Goal: Information Seeking & Learning: Learn about a topic

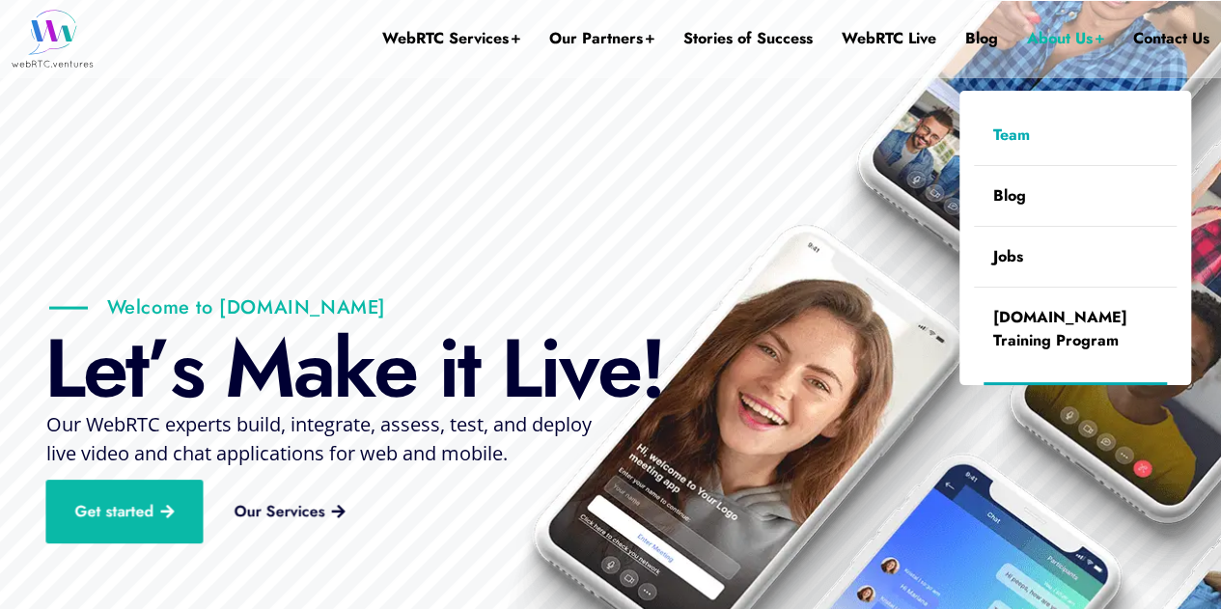
click at [1002, 129] on link "Team" at bounding box center [1075, 135] width 203 height 60
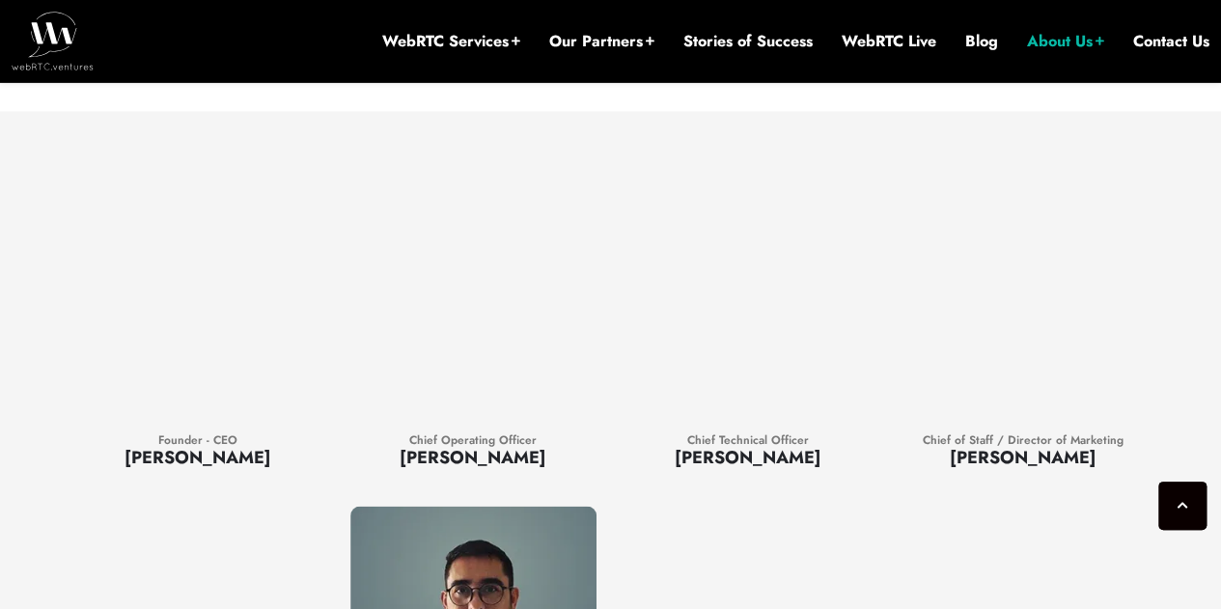
scroll to position [1563, 0]
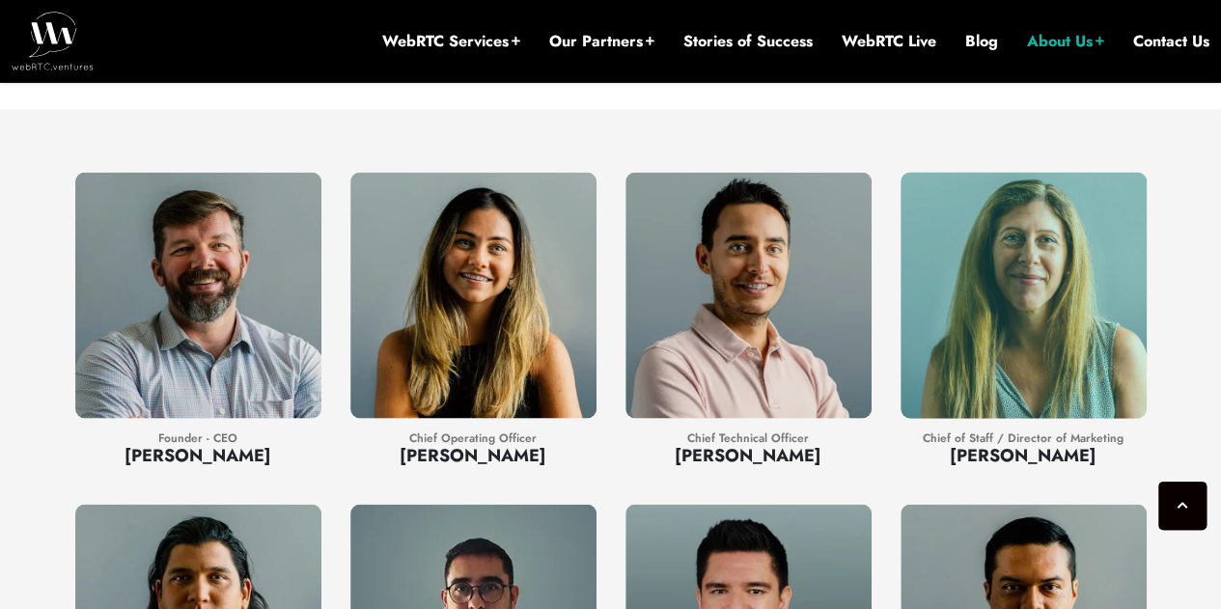
drag, startPoint x: 944, startPoint y: 426, endPoint x: 1102, endPoint y: 431, distance: 158.3
click at [1102, 442] on h3 "[PERSON_NAME]" at bounding box center [1023, 454] width 246 height 25
copy h3 "[PERSON_NAME]"
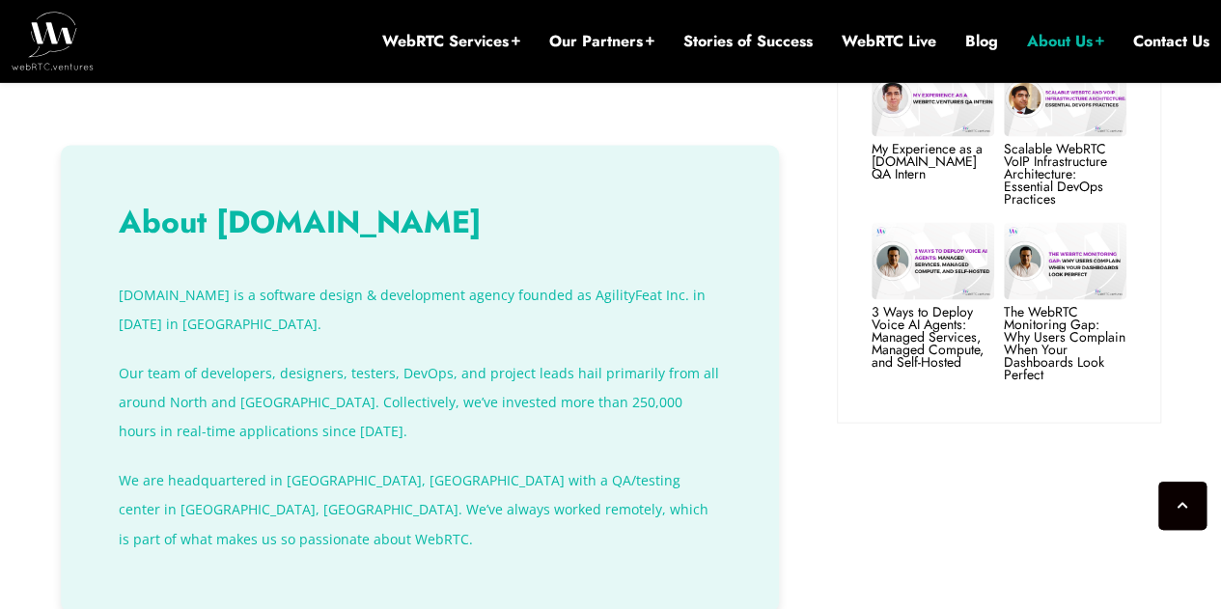
scroll to position [1793, 0]
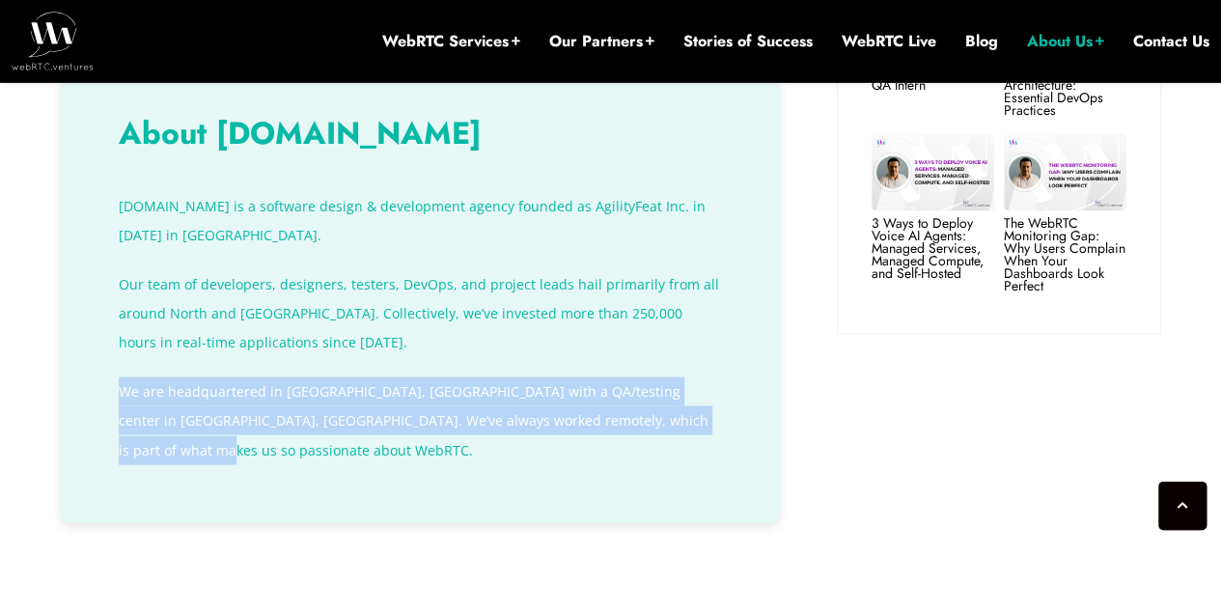
drag, startPoint x: 121, startPoint y: 335, endPoint x: 720, endPoint y: 369, distance: 600.1
click at [720, 376] on p "We are headquartered in Charlottesville, VA with a QA/testing center in Panama …" at bounding box center [420, 419] width 602 height 87
copy p "We are headquartered in Charlottesville, VA with a QA/testing center in Panama …"
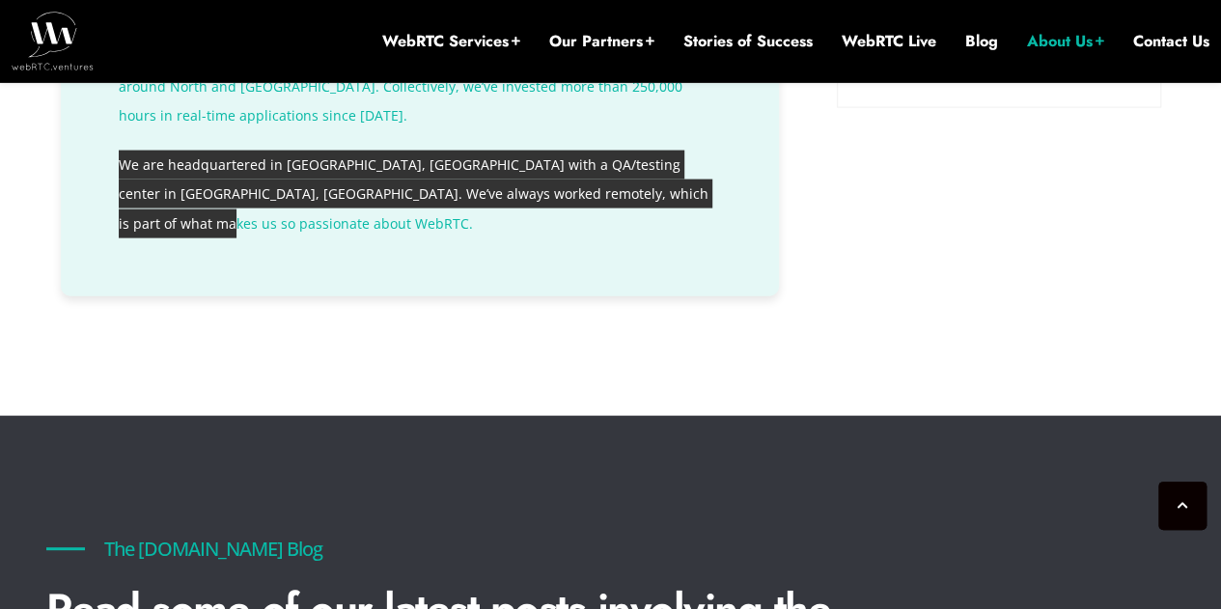
scroll to position [1756, 0]
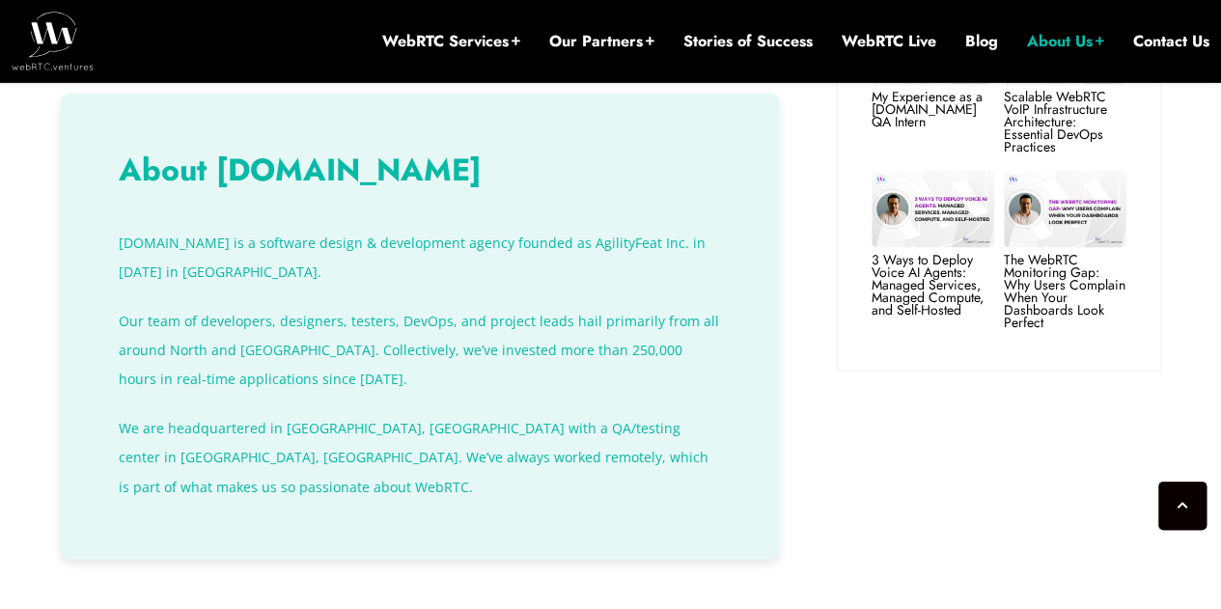
click at [771, 376] on div at bounding box center [420, 325] width 718 height 465
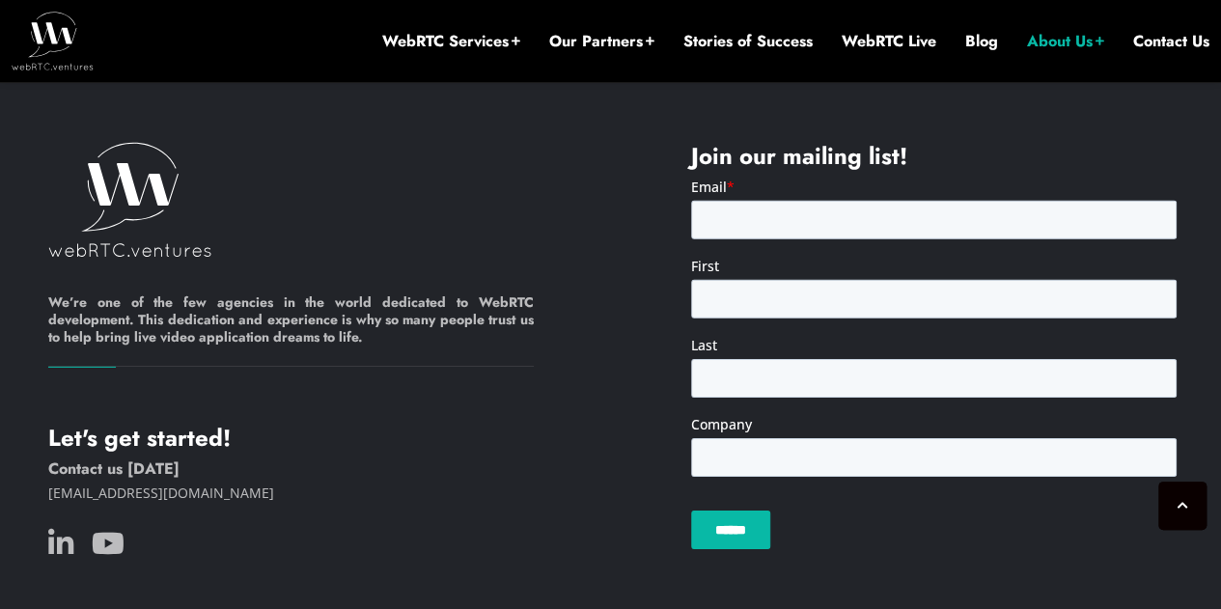
scroll to position [2854, 0]
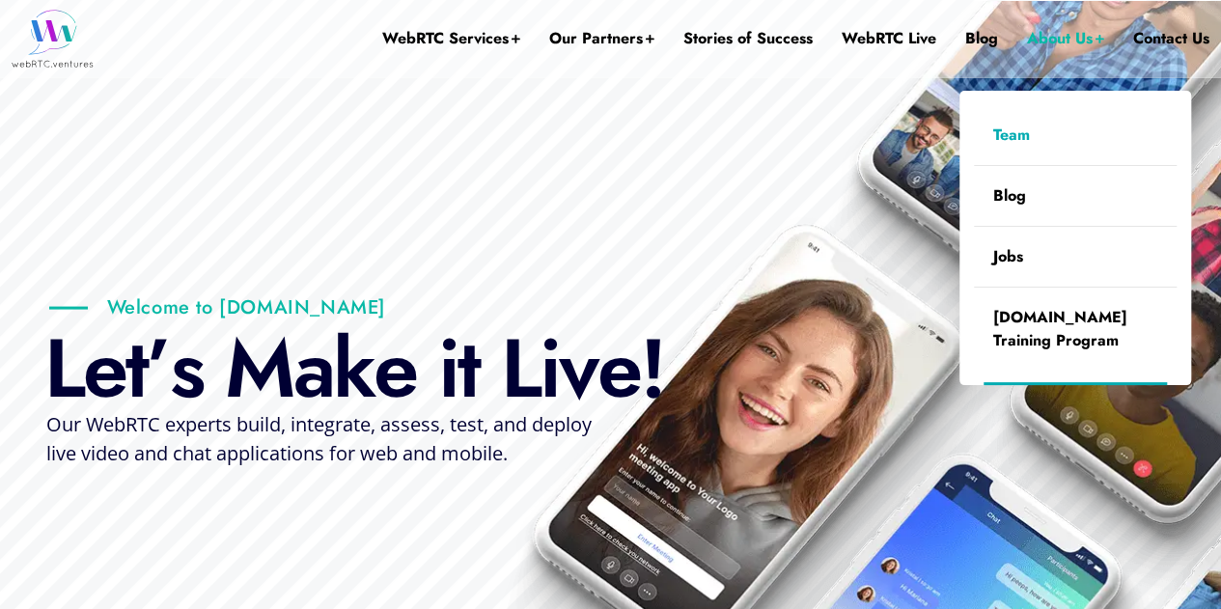
click at [1007, 129] on link "Team" at bounding box center [1075, 135] width 203 height 60
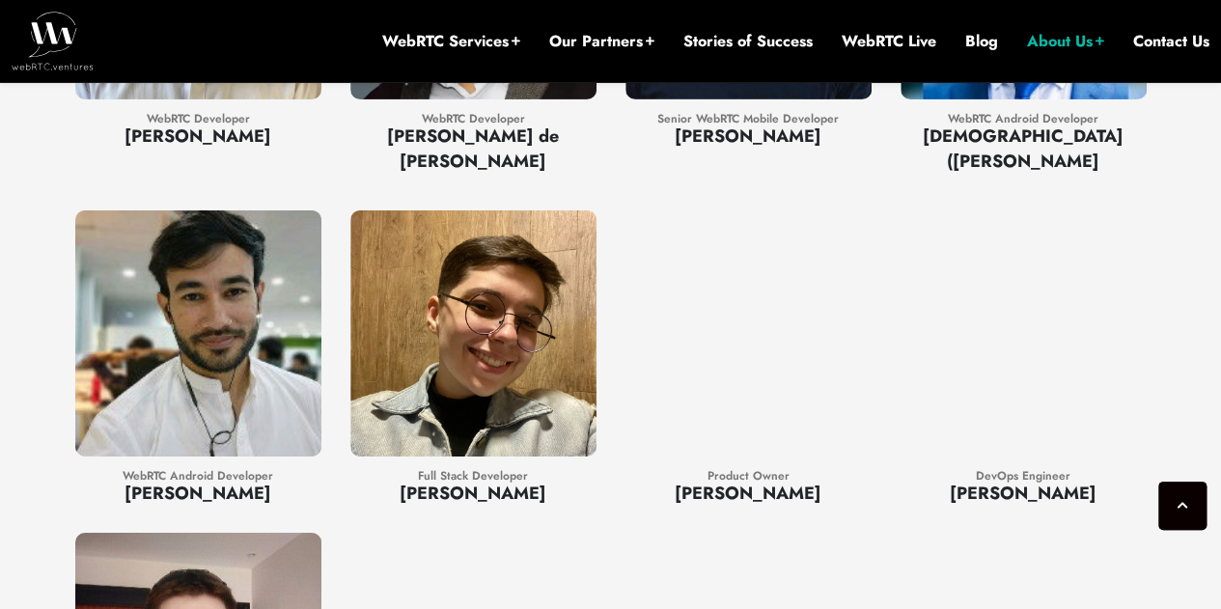
scroll to position [3203, 0]
